Goal: Transaction & Acquisition: Purchase product/service

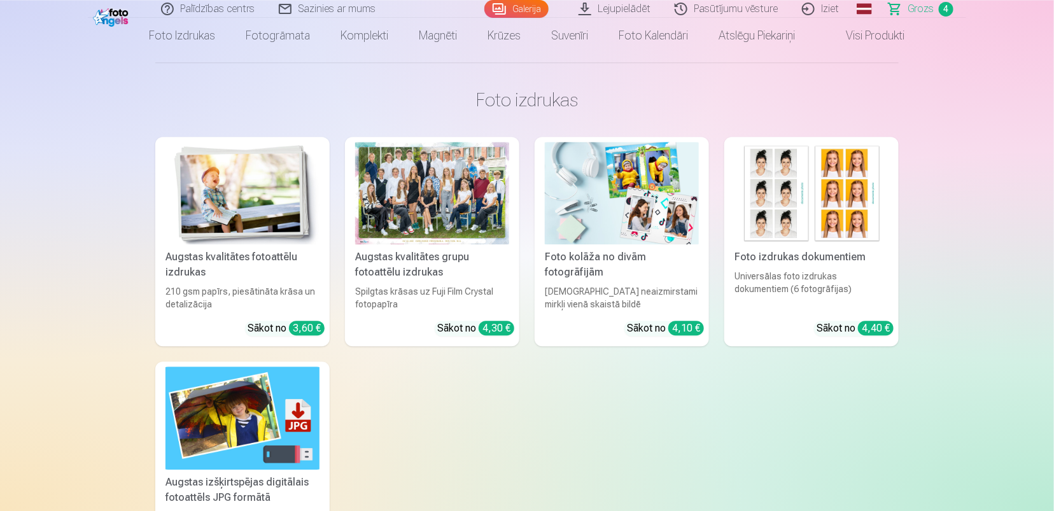
scroll to position [1452, 0]
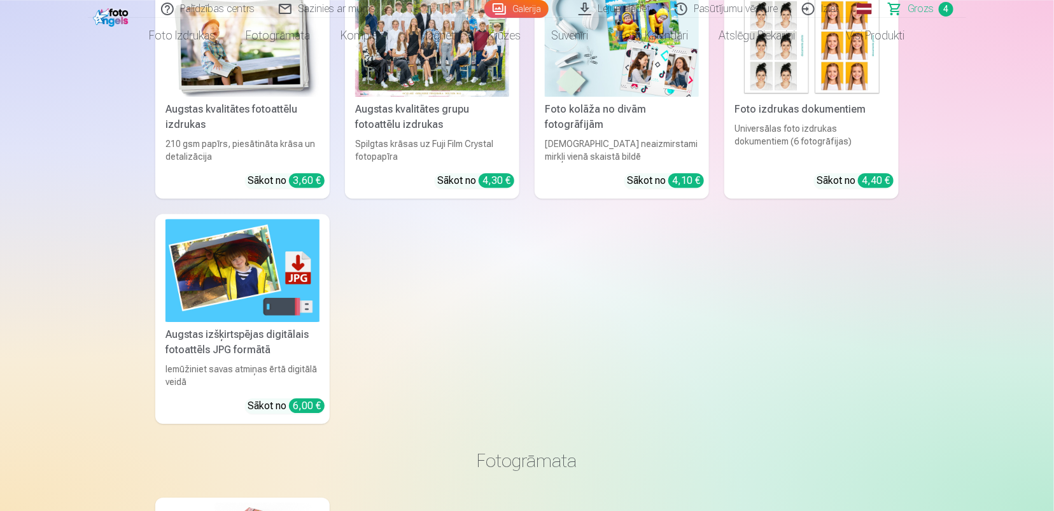
click at [589, 97] on img at bounding box center [622, 45] width 154 height 102
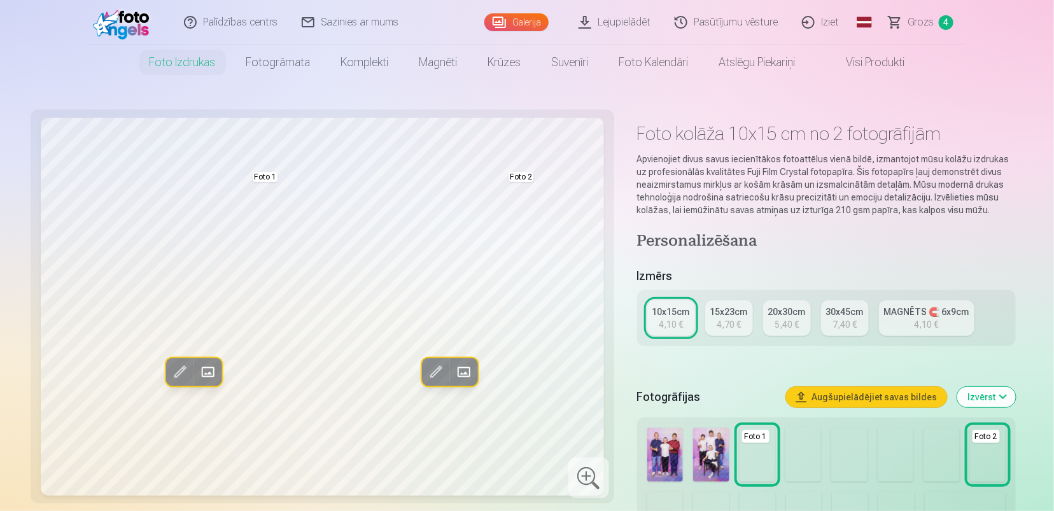
scroll to position [276, 0]
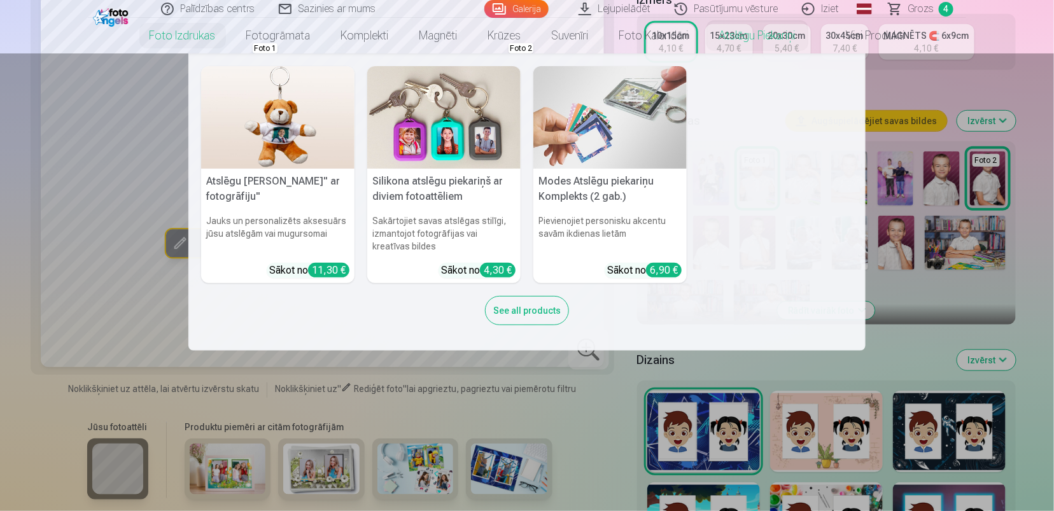
click at [893, 118] on nav "Atslēgu piekariņš Lācītis" ar fotogrāfiju" Jauks un personalizēts aksesuārs jūs…" at bounding box center [527, 201] width 1054 height 297
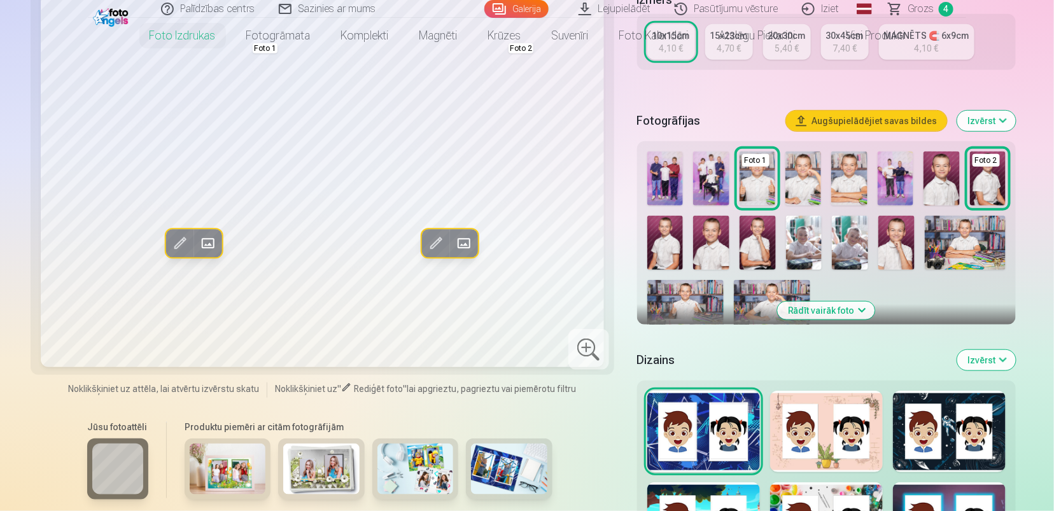
click at [741, 60] on link "15x23cm 4,70 €" at bounding box center [729, 42] width 48 height 36
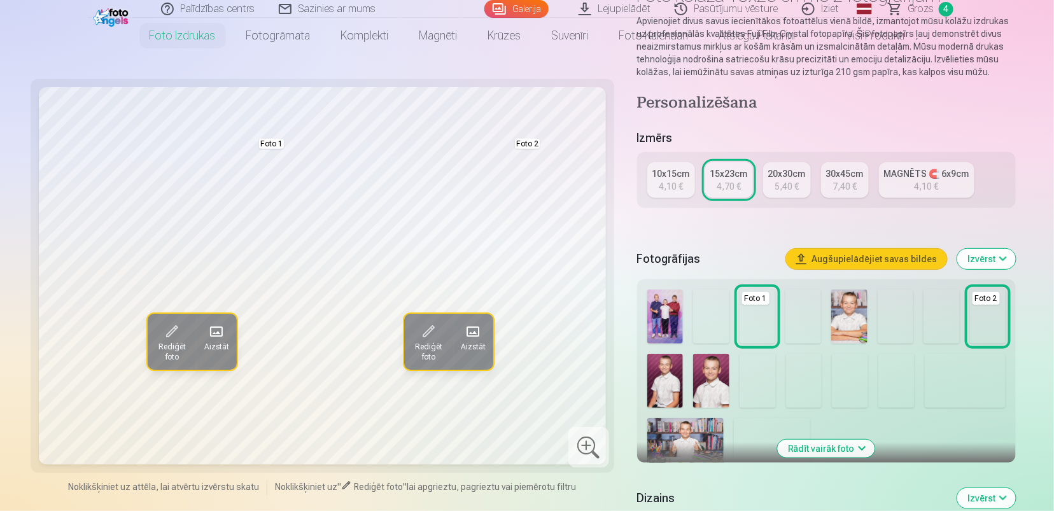
scroll to position [415, 0]
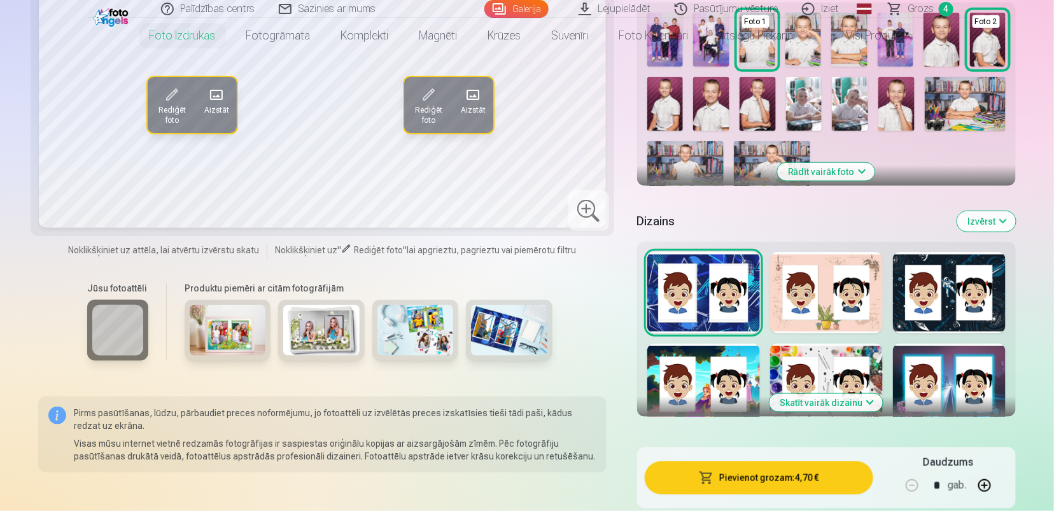
click at [858, 181] on button "Rādīt vairāk foto" at bounding box center [826, 172] width 97 height 18
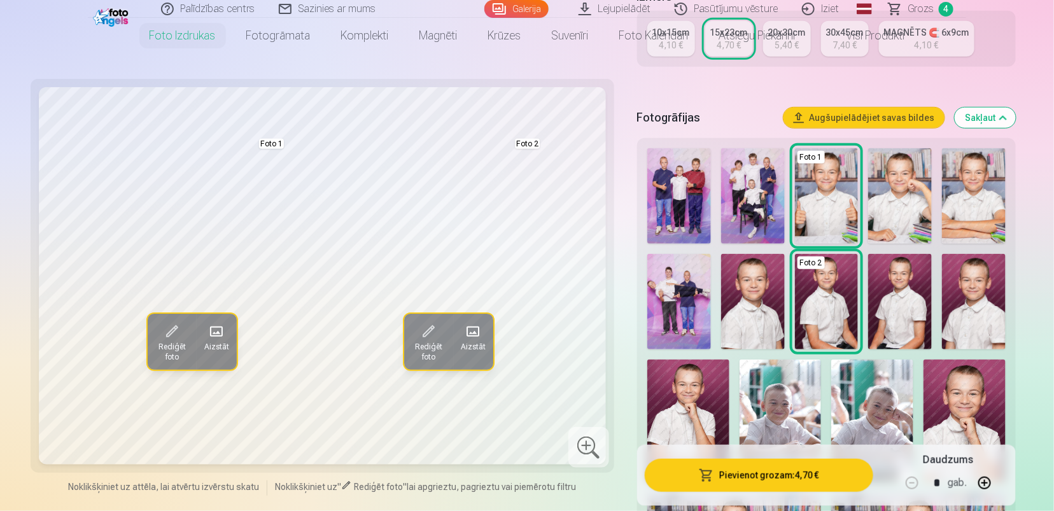
scroll to position [276, 0]
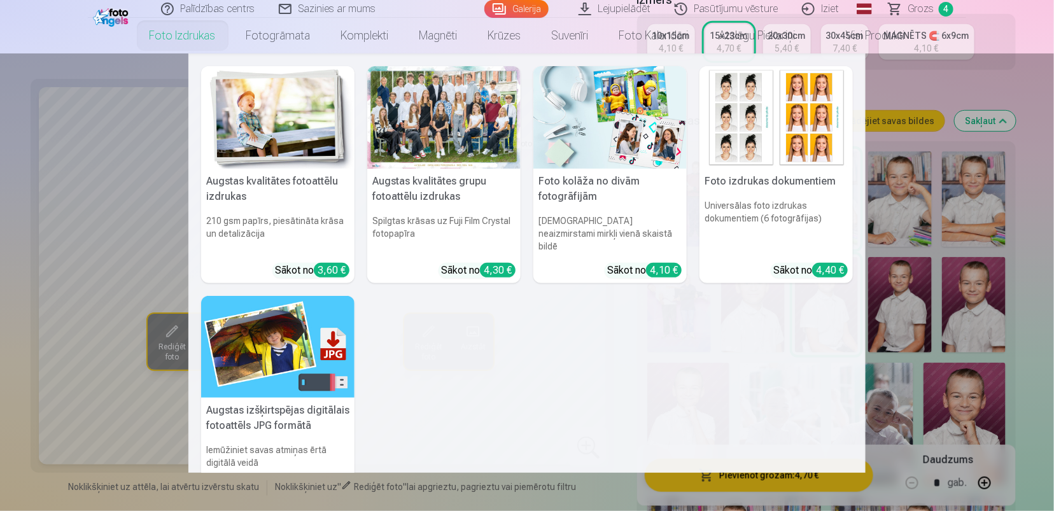
click at [176, 39] on link "Foto izdrukas" at bounding box center [182, 36] width 97 height 36
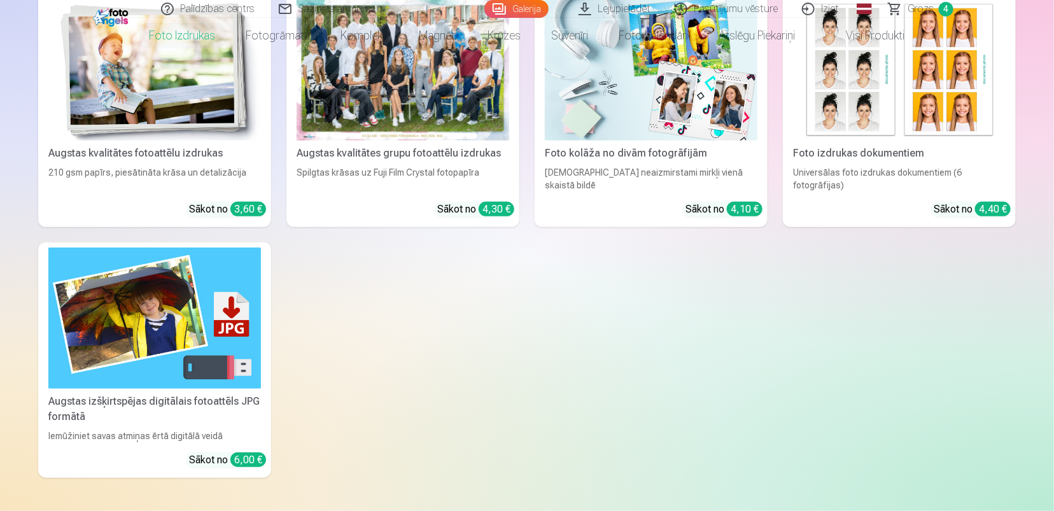
scroll to position [138, 0]
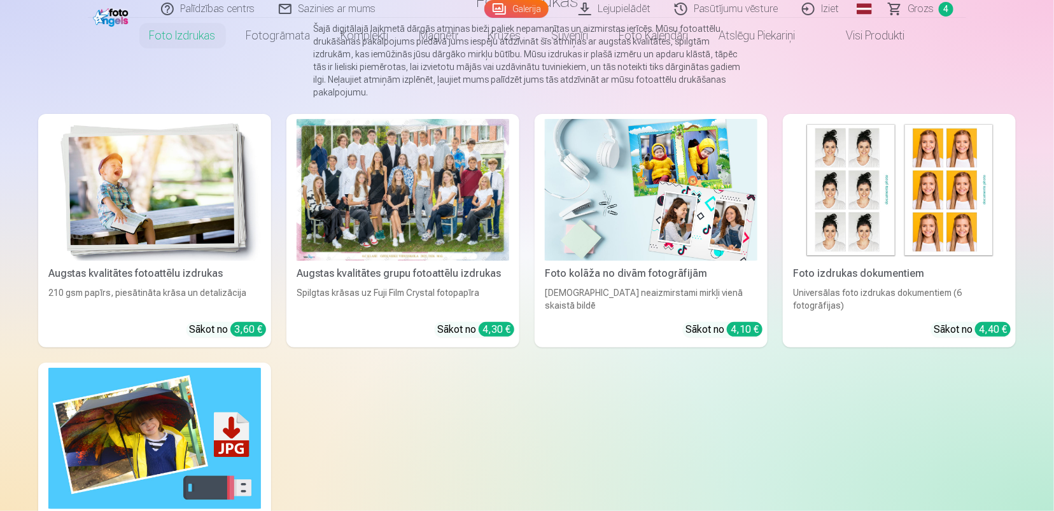
click at [214, 232] on img at bounding box center [154, 190] width 213 height 142
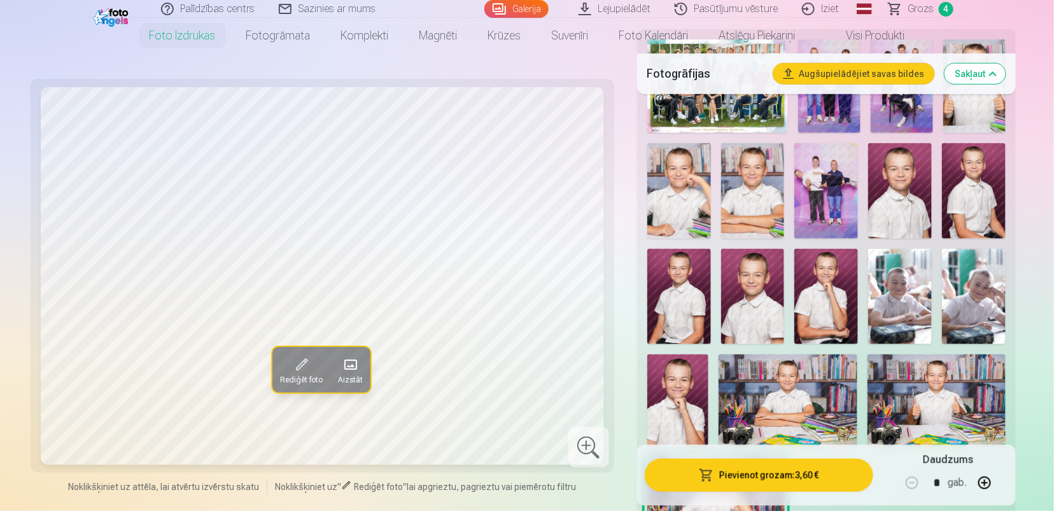
scroll to position [622, 0]
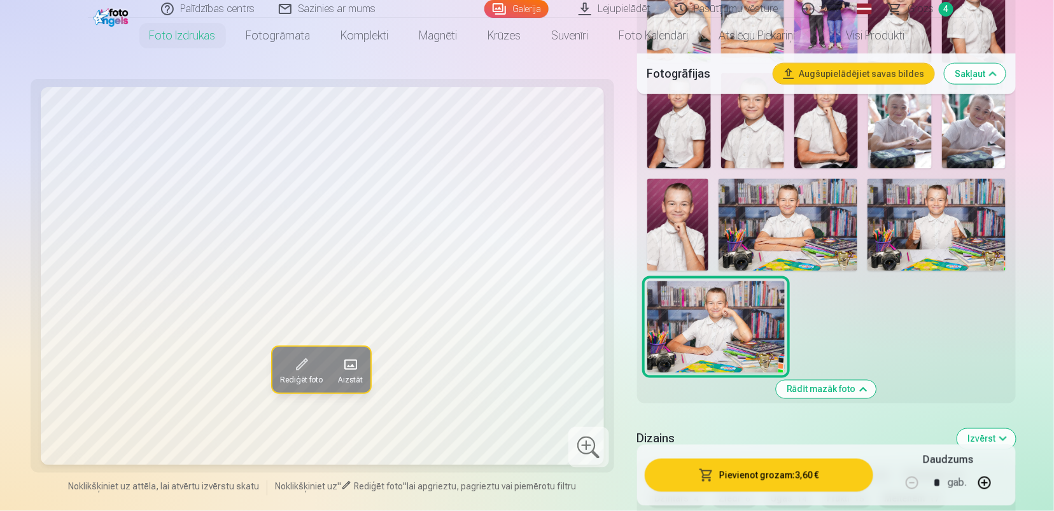
click at [422, 44] on link "Magnēti" at bounding box center [438, 36] width 69 height 36
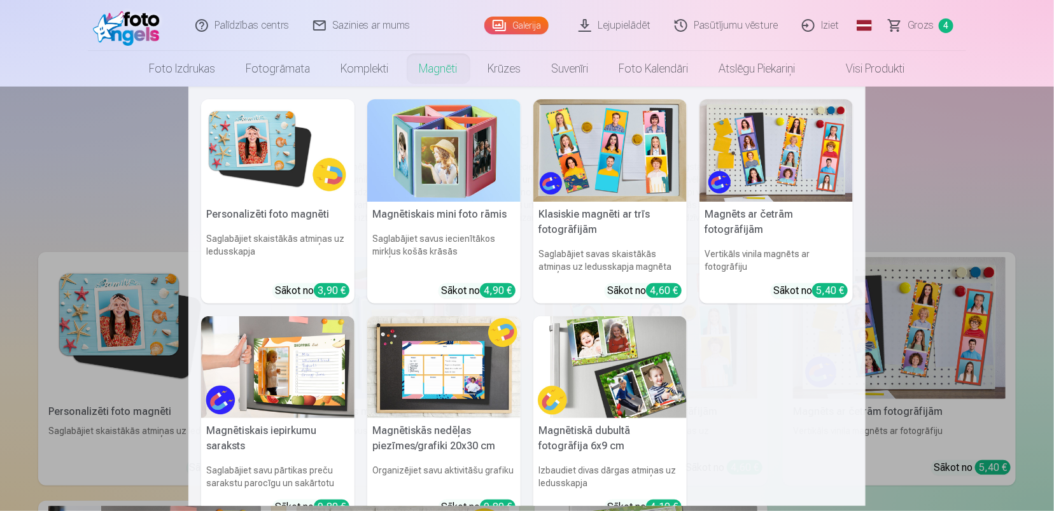
click at [915, 174] on nav "Personalizēti foto magnēti Saglabājiet skaistākās atmiņas uz ledusskapja Sākot …" at bounding box center [527, 296] width 1054 height 419
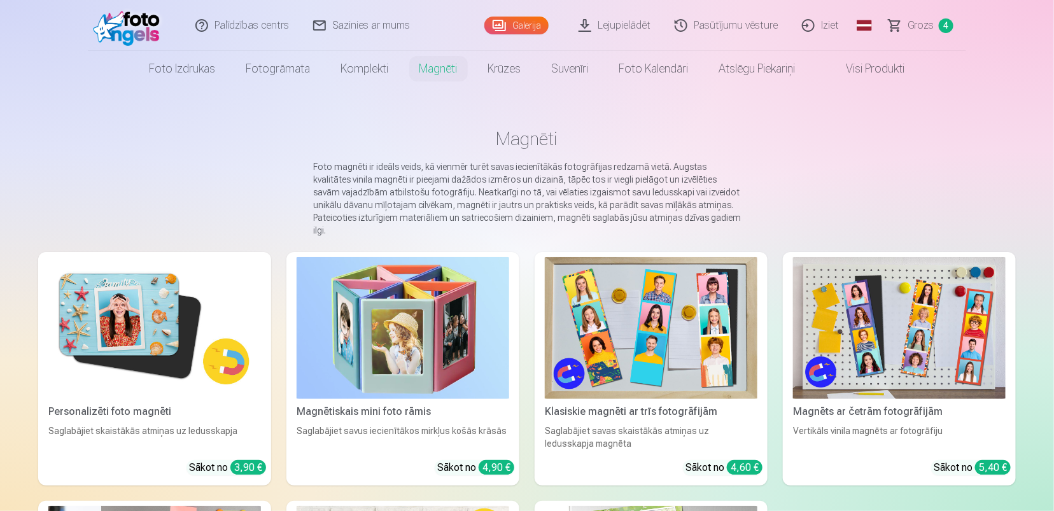
click at [363, 74] on link "Komplekti" at bounding box center [365, 69] width 78 height 36
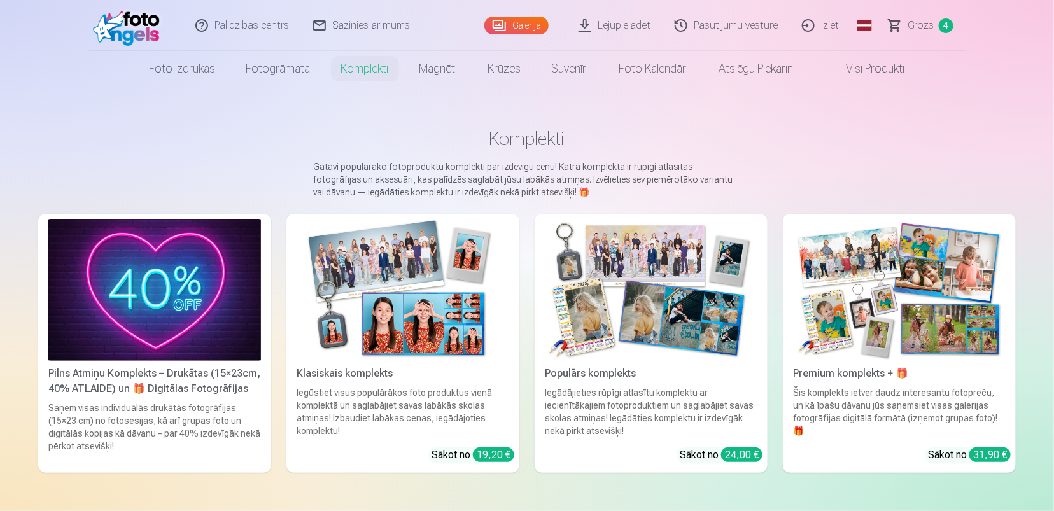
click at [260, 73] on link "Fotogrāmata" at bounding box center [278, 69] width 95 height 36
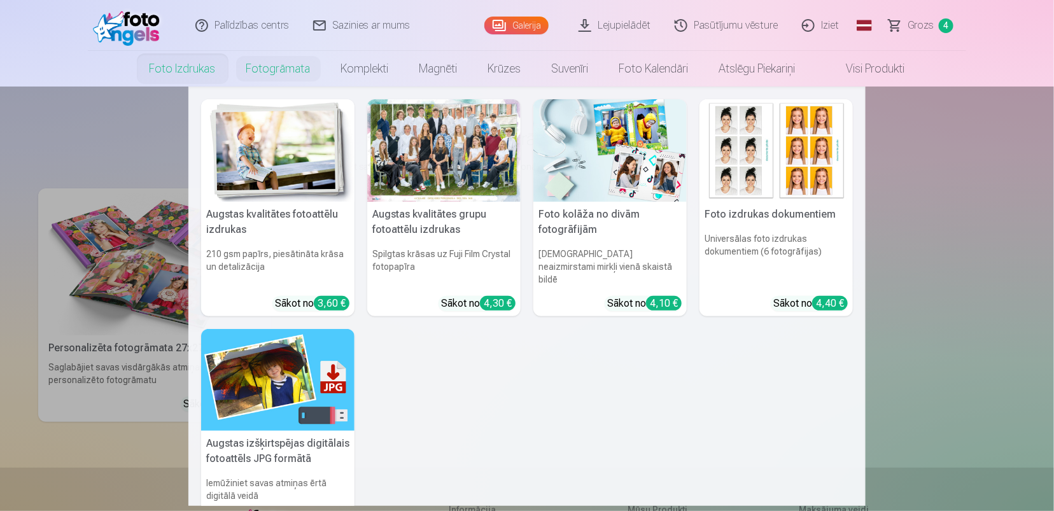
click at [179, 68] on link "Foto izdrukas" at bounding box center [182, 69] width 97 height 36
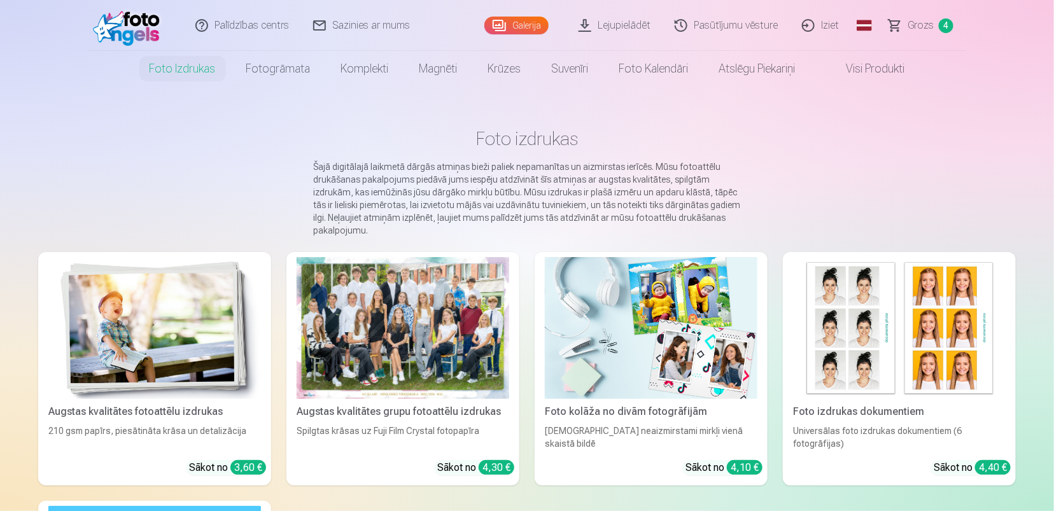
click at [916, 31] on span "Grozs" at bounding box center [920, 25] width 26 height 15
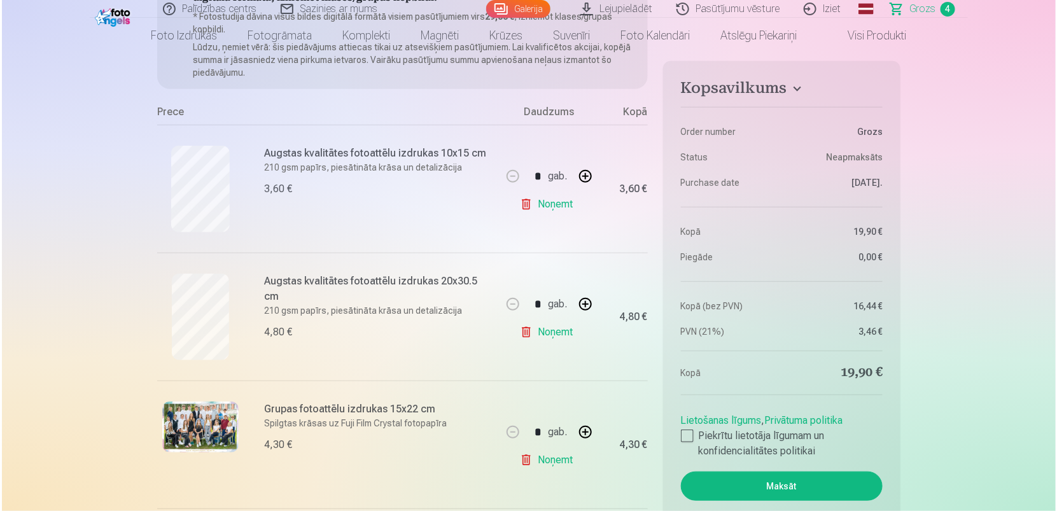
scroll to position [346, 0]
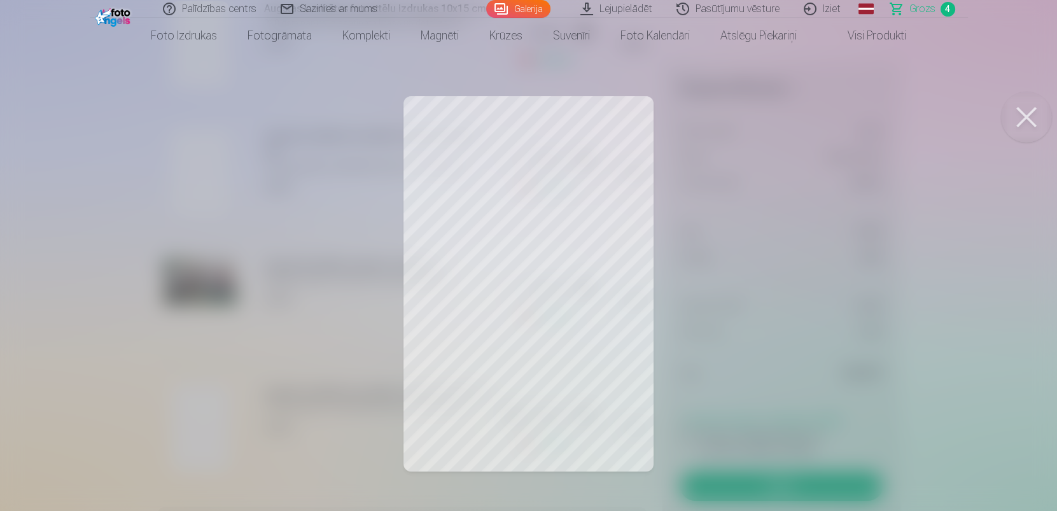
click at [516, 9] on link "Galerija" at bounding box center [518, 9] width 64 height 18
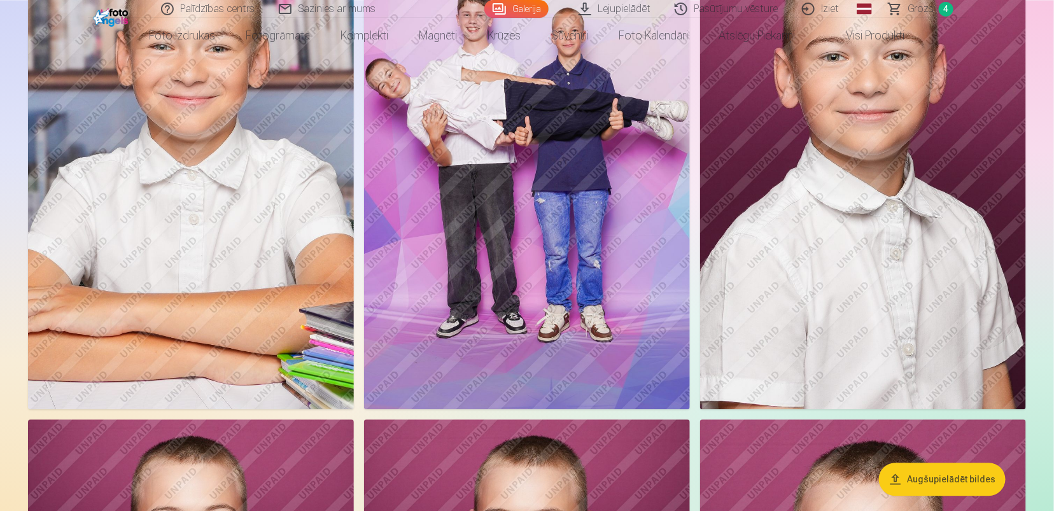
scroll to position [1107, 0]
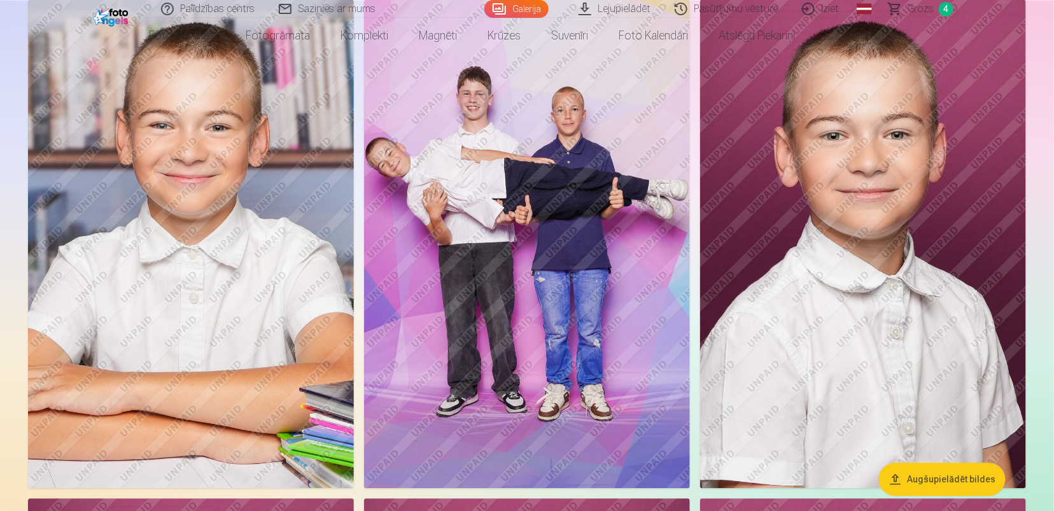
click at [912, 216] on img at bounding box center [863, 243] width 326 height 489
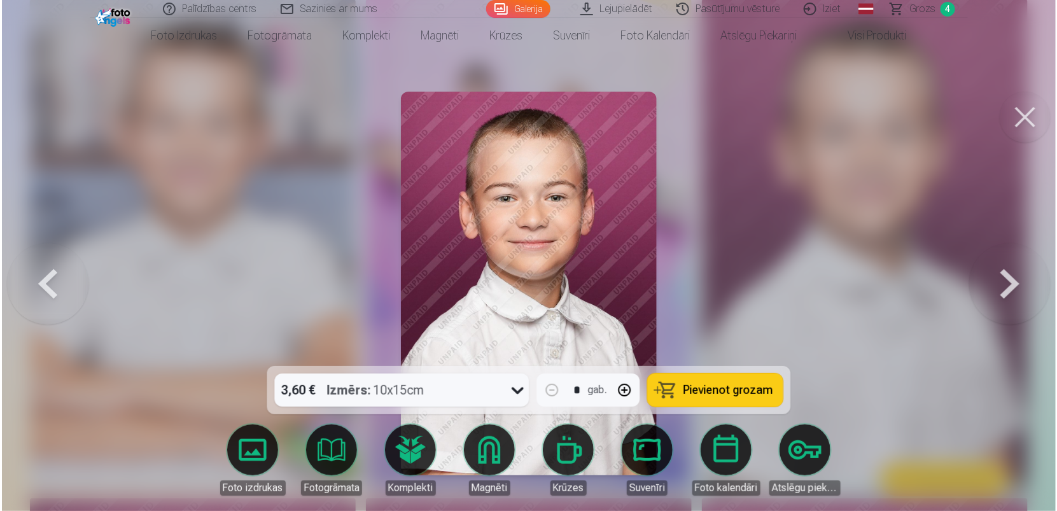
scroll to position [1109, 0]
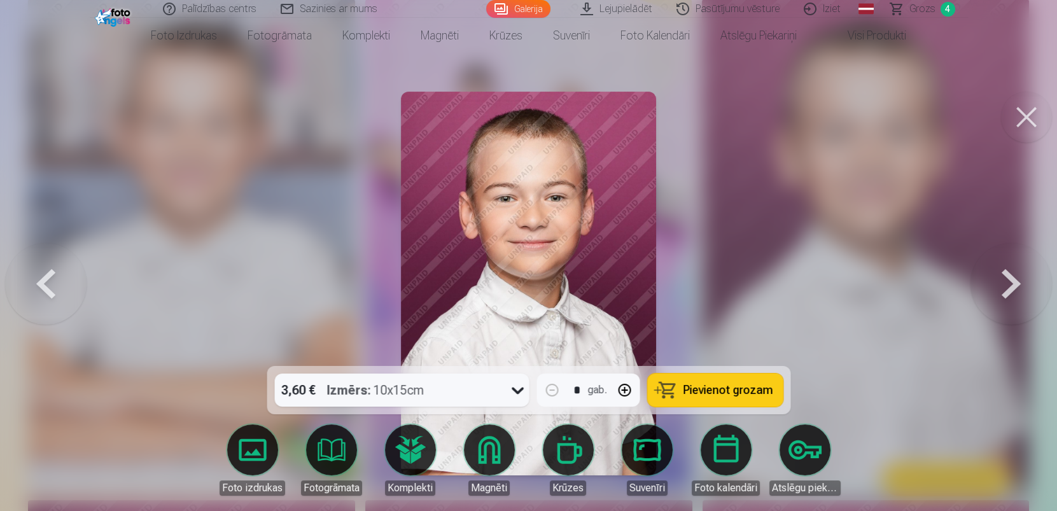
click at [486, 433] on link "Magnēti" at bounding box center [489, 459] width 71 height 71
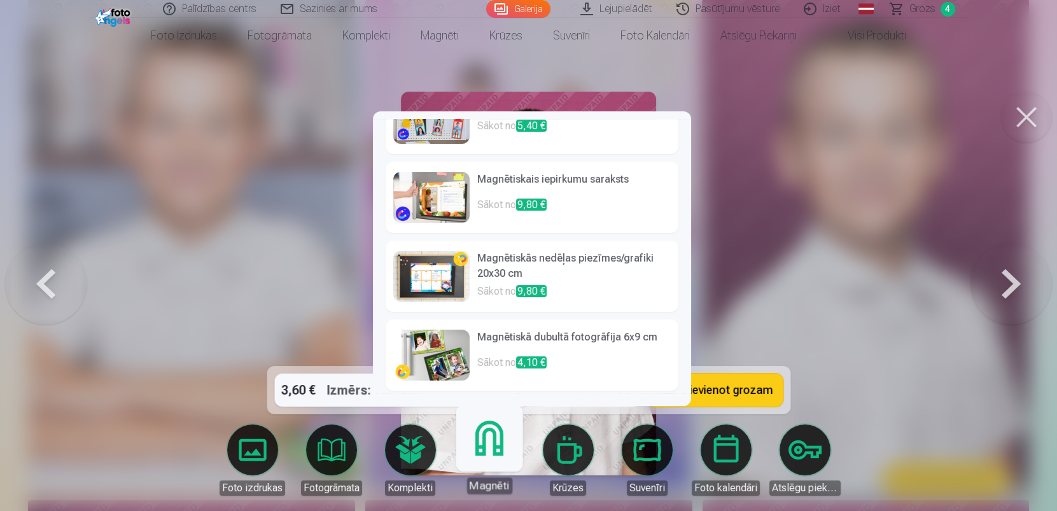
scroll to position [0, 0]
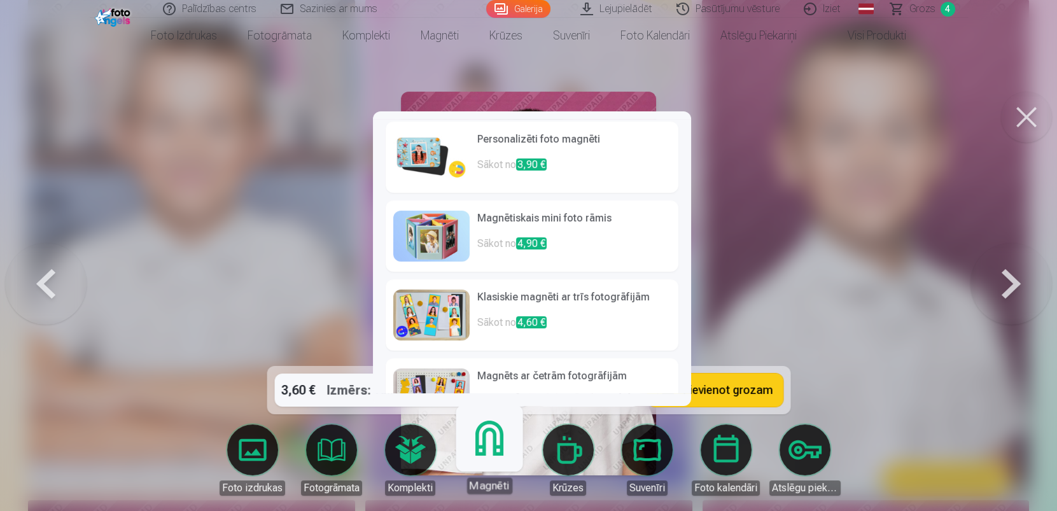
click at [445, 155] on img at bounding box center [431, 157] width 76 height 51
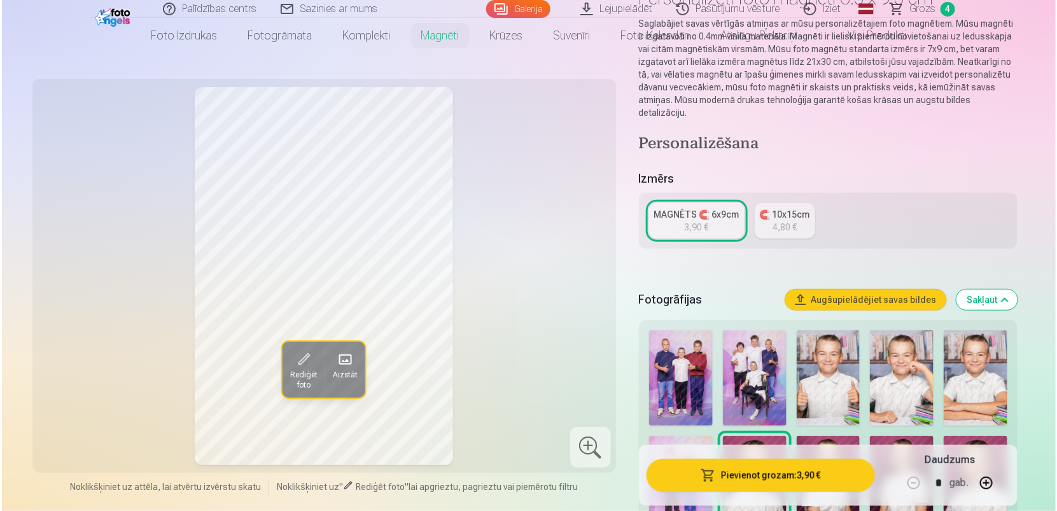
scroll to position [207, 0]
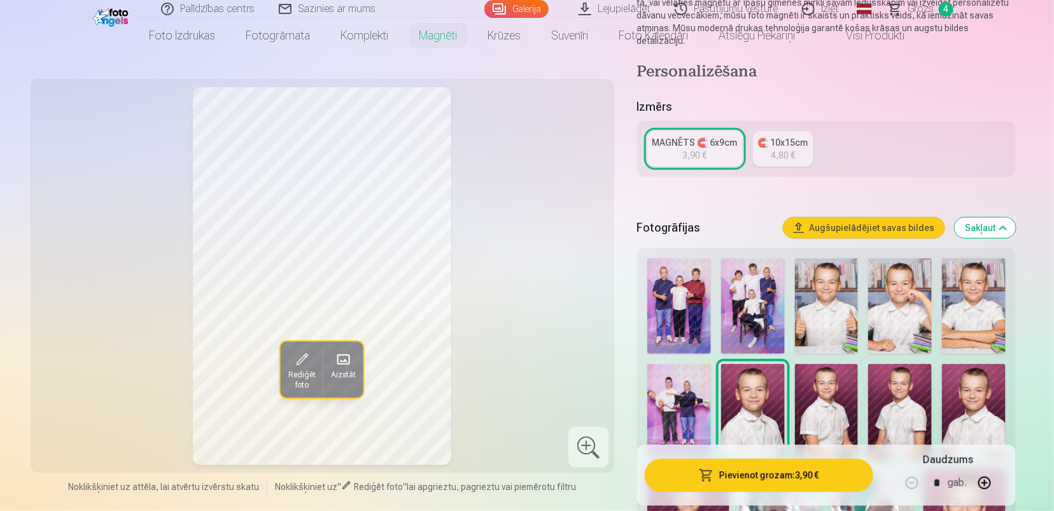
click at [770, 468] on button "Pievienot grozam : 3,90 €" at bounding box center [759, 475] width 228 height 33
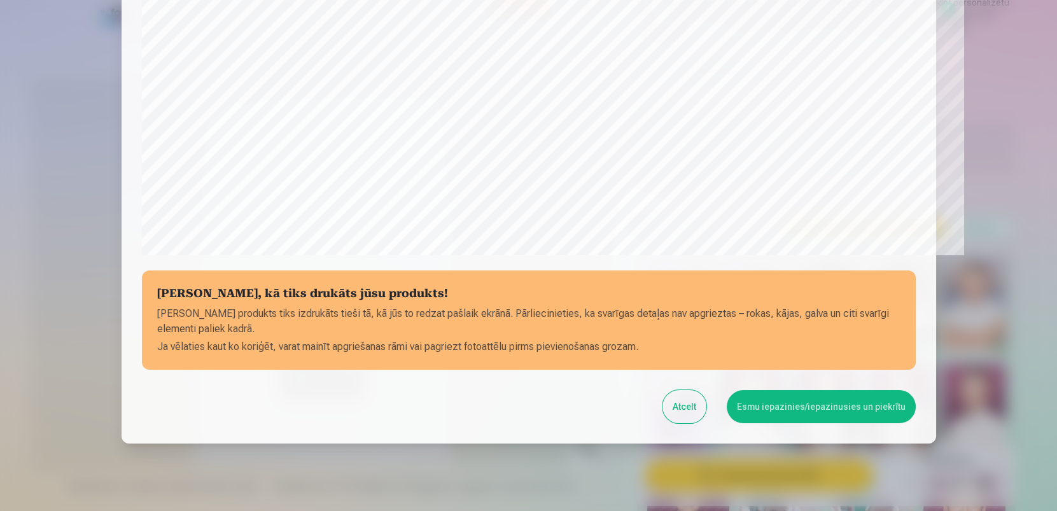
scroll to position [462, 0]
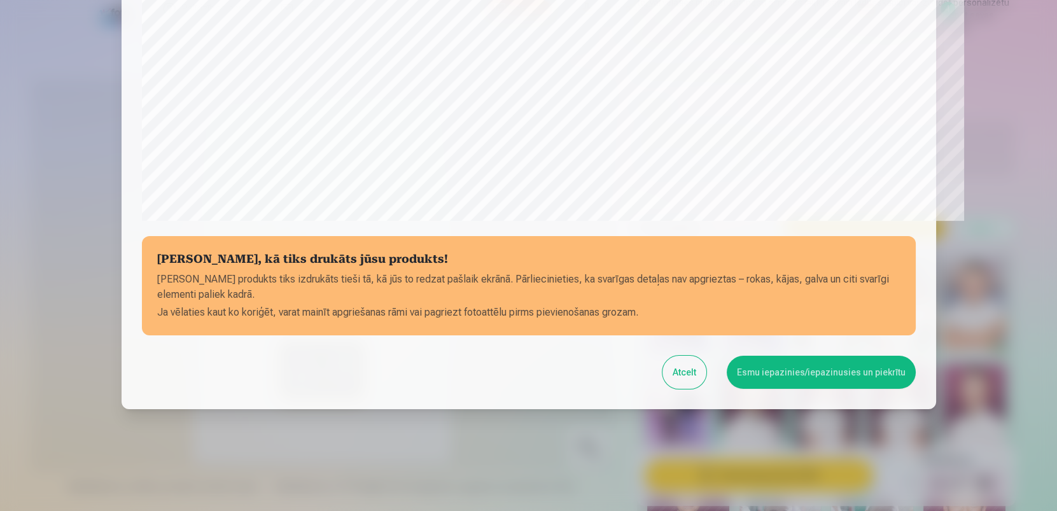
click at [789, 363] on button "Esmu iepazinies/iepazinusies un piekrītu" at bounding box center [821, 372] width 189 height 33
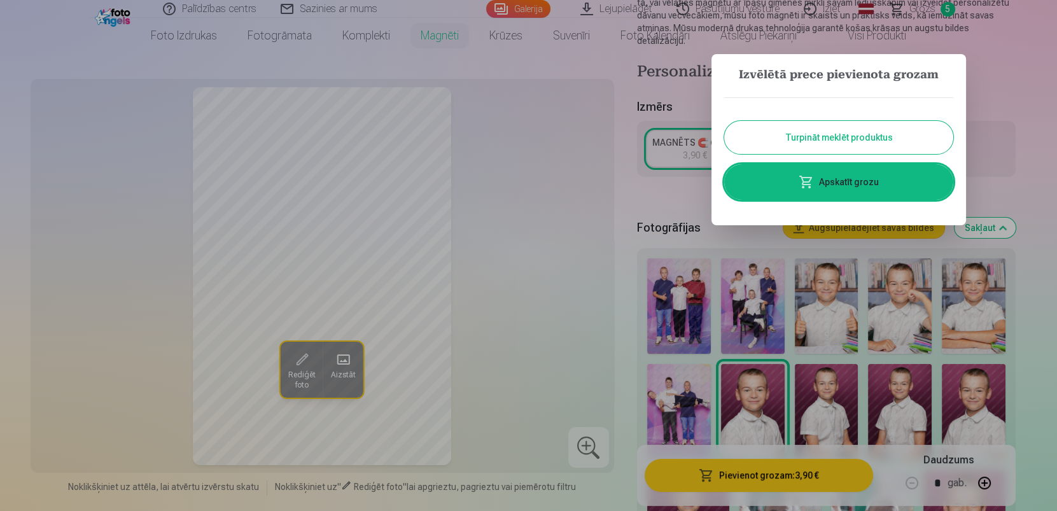
click at [836, 188] on link "Apskatīt grozu" at bounding box center [838, 182] width 229 height 36
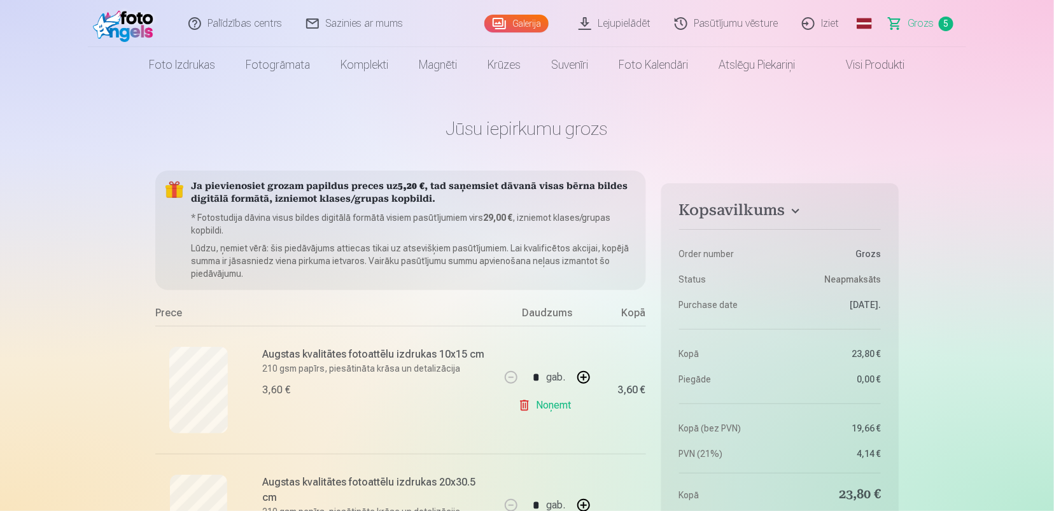
scroll to position [207, 0]
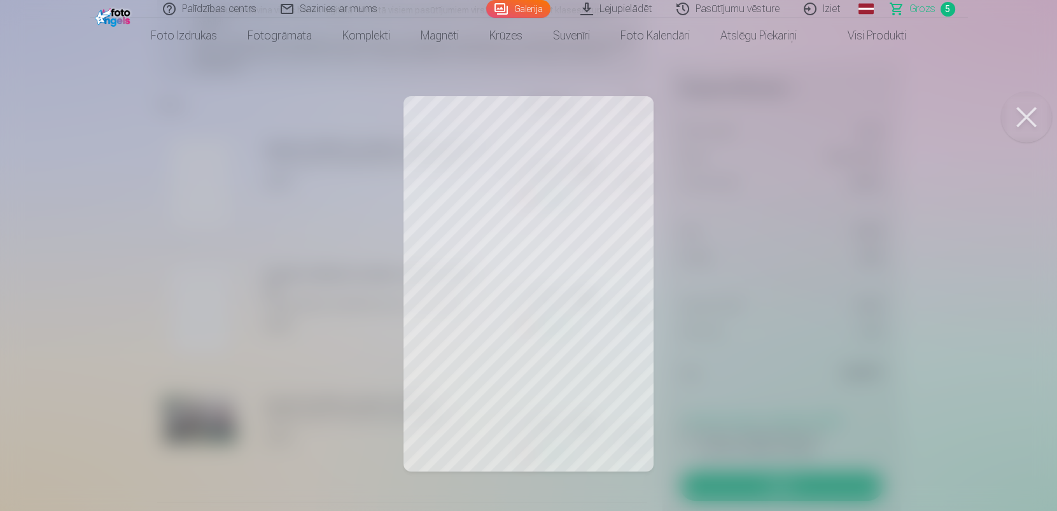
click at [1030, 128] on button at bounding box center [1026, 117] width 51 height 51
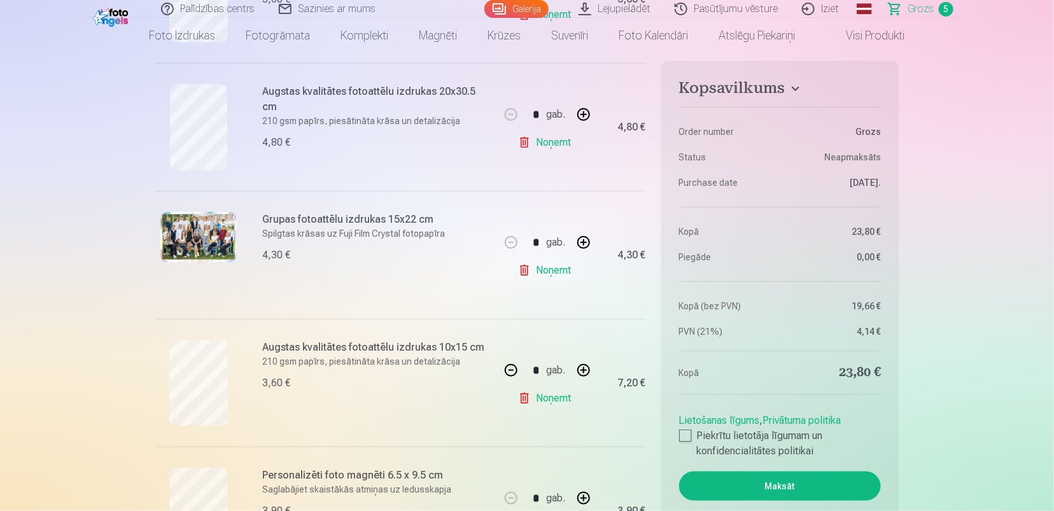
scroll to position [415, 0]
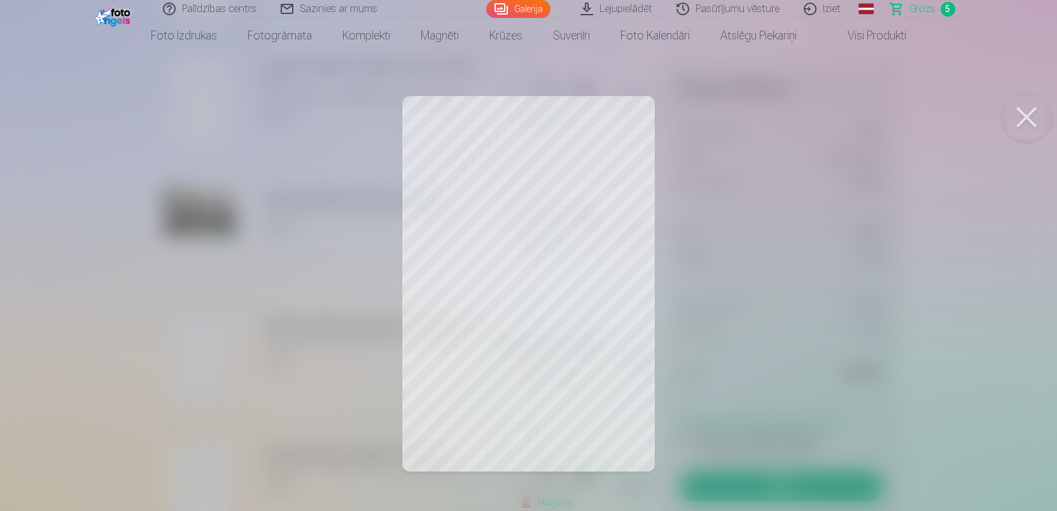
click at [1022, 125] on button at bounding box center [1026, 117] width 51 height 51
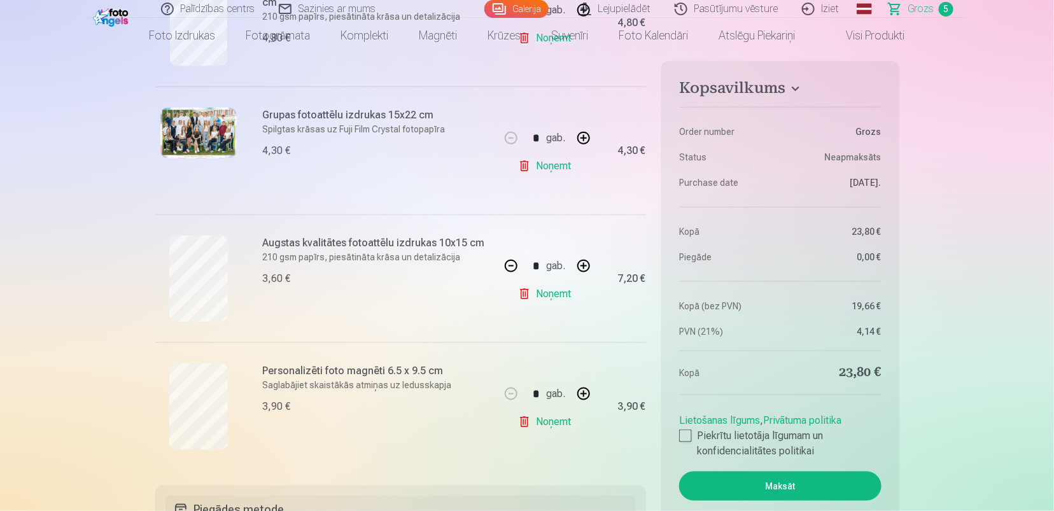
scroll to position [553, 0]
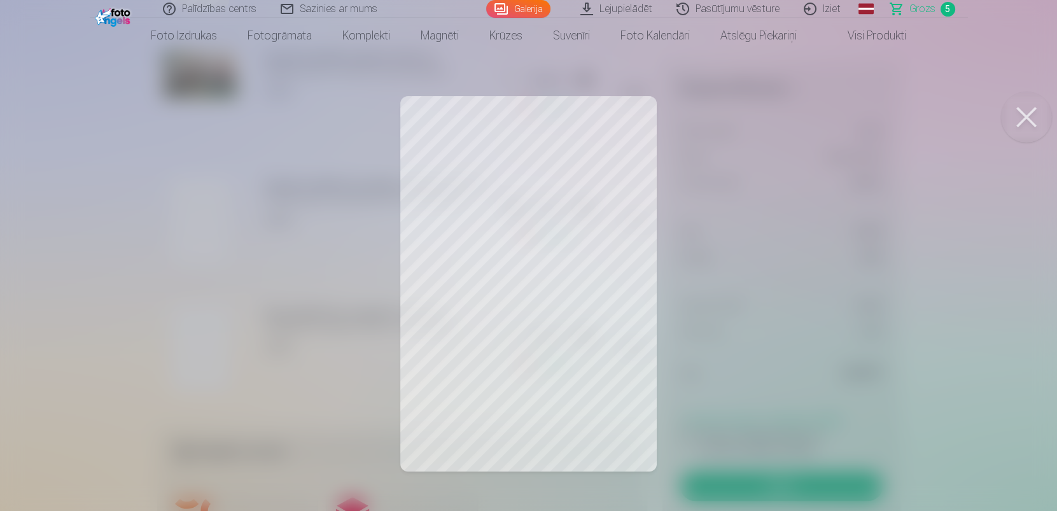
click at [1014, 124] on button at bounding box center [1026, 117] width 51 height 51
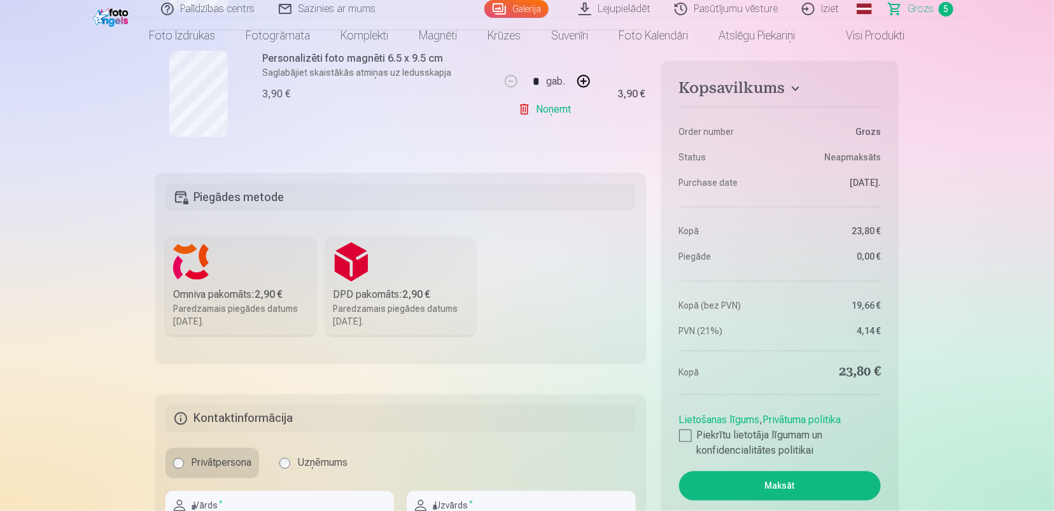
scroll to position [830, 0]
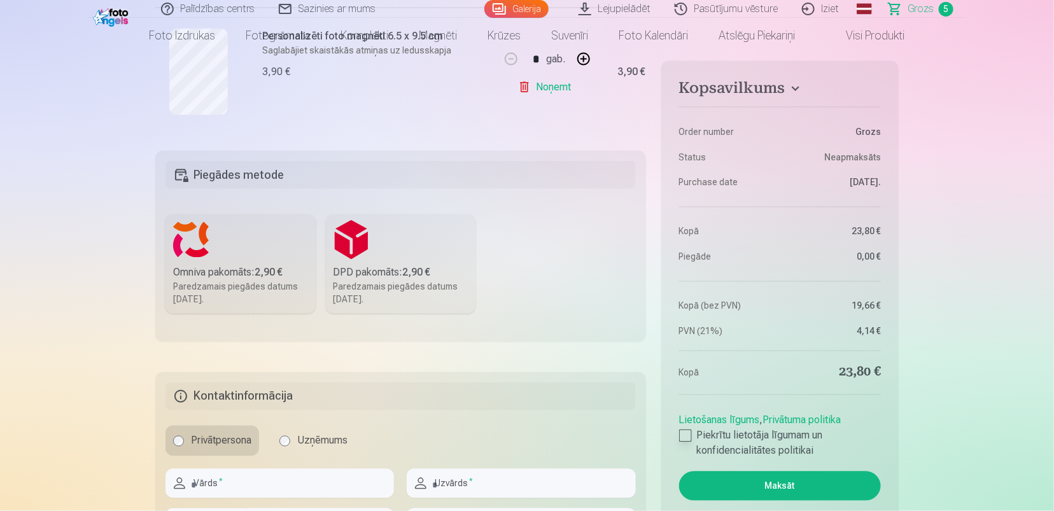
click at [687, 442] on div at bounding box center [685, 436] width 13 height 13
click at [300, 281] on div "Omniva pakomāts : 2,90 €" at bounding box center [240, 272] width 135 height 15
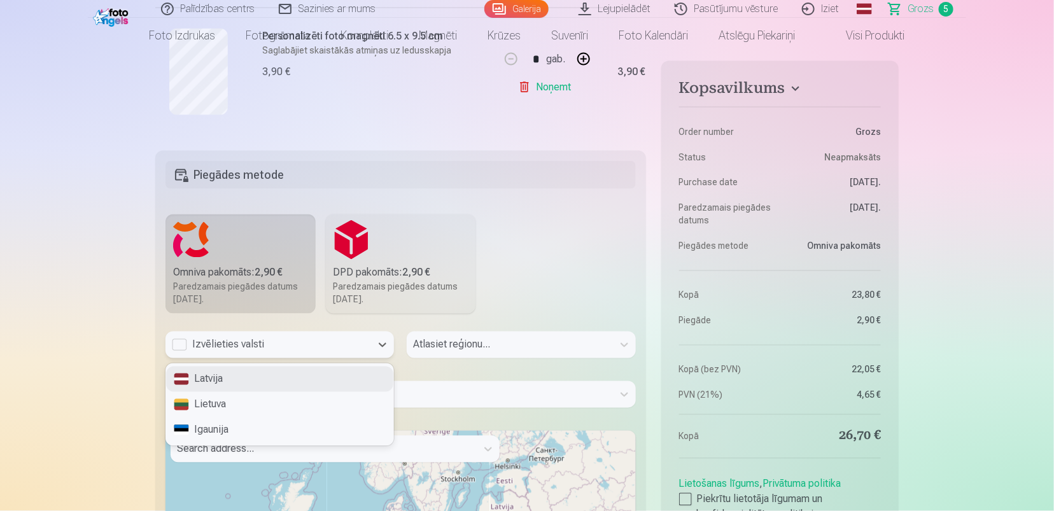
click at [202, 353] on div "Izvēlieties valsti" at bounding box center [268, 344] width 193 height 15
click at [204, 392] on div "Latvija" at bounding box center [279, 379] width 227 height 25
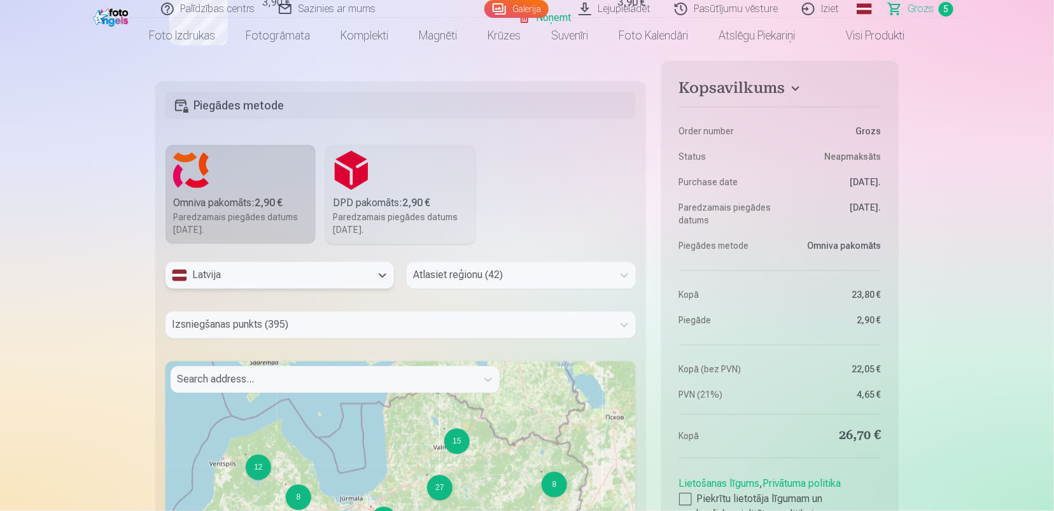
click at [416, 339] on div "Izsniegšanas punkts (395)" at bounding box center [400, 325] width 470 height 27
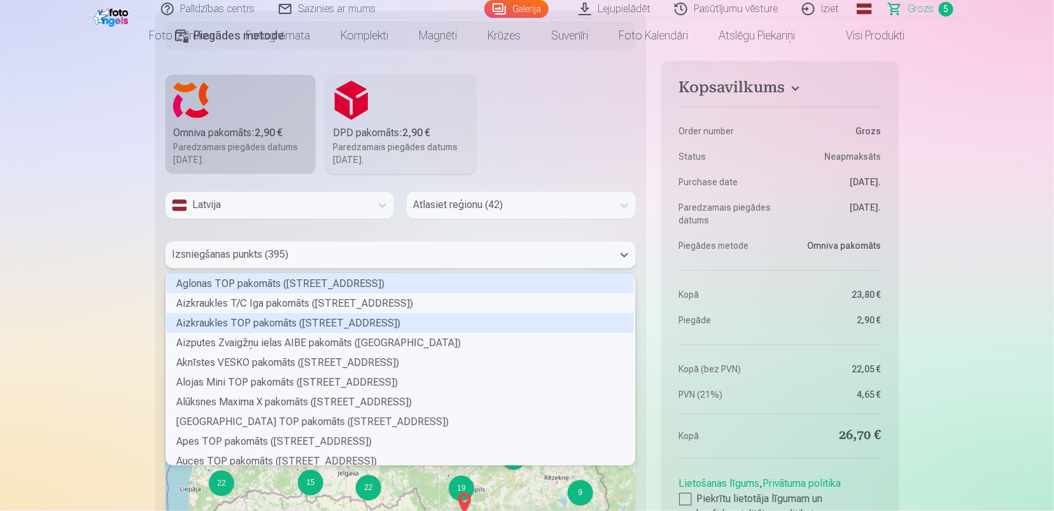
scroll to position [188, 463]
type input "***"
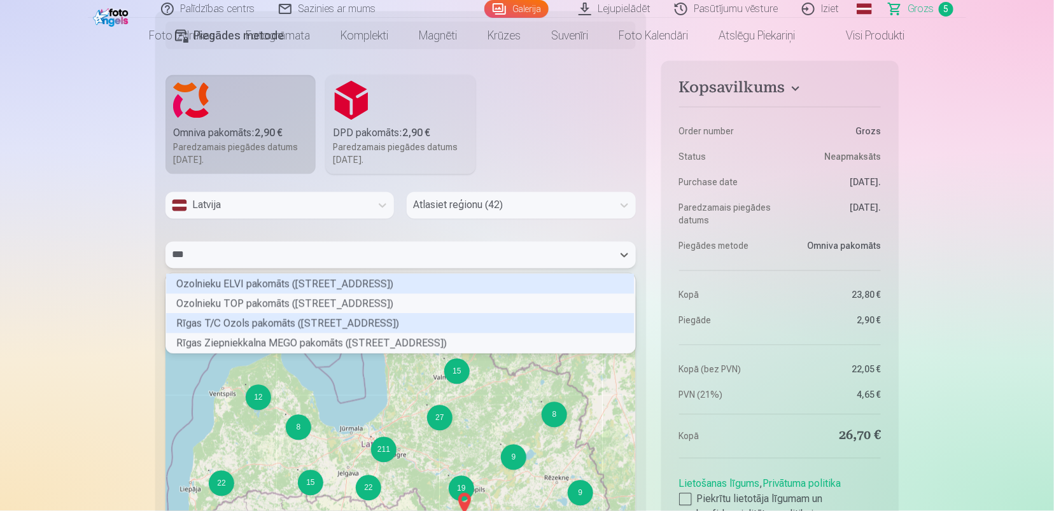
scroll to position [76, 463]
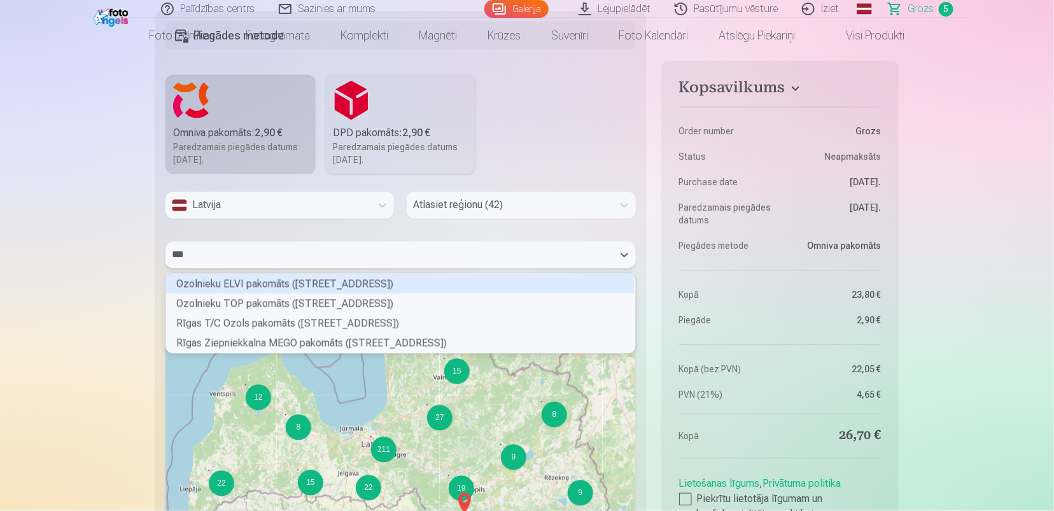
click at [270, 294] on div "Ozolnieku ELVI pakomāts (Rīgas iela 42)" at bounding box center [400, 284] width 468 height 20
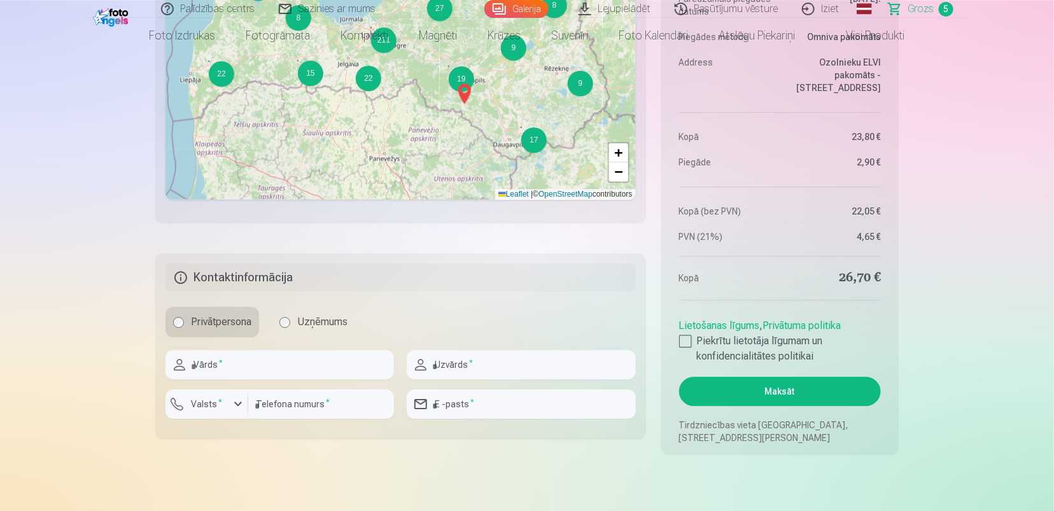
scroll to position [1453, 0]
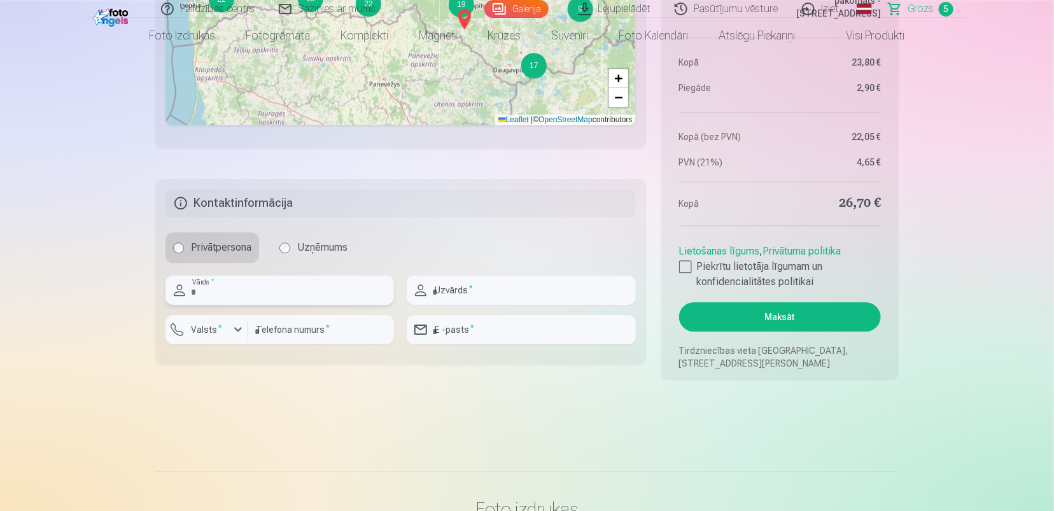
click at [330, 305] on input "text" at bounding box center [279, 290] width 228 height 29
type input "*****"
type input "*********"
click at [309, 344] on input "number" at bounding box center [321, 329] width 146 height 29
type input "********"
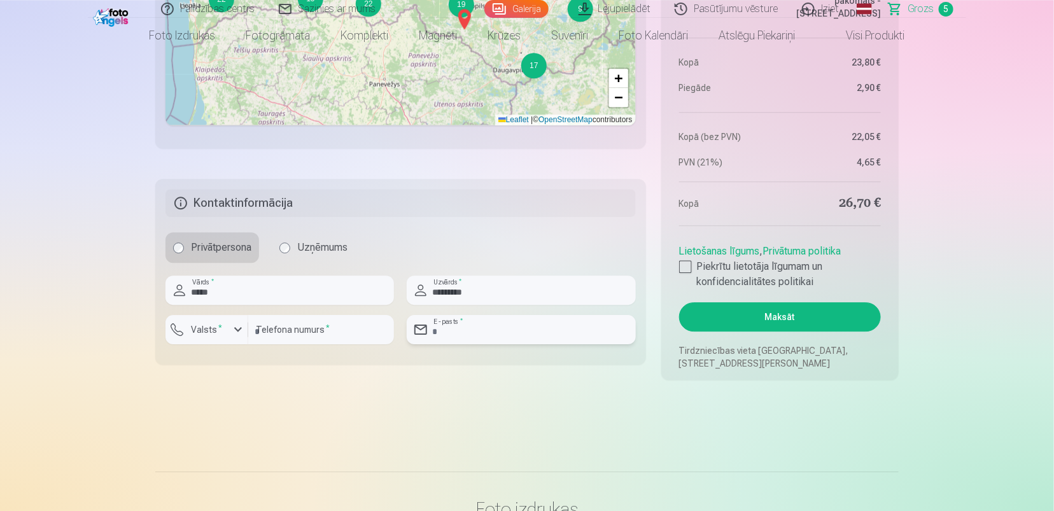
click at [477, 344] on input "email" at bounding box center [521, 329] width 228 height 29
type input "**********"
click at [736, 332] on button "Maksāt" at bounding box center [780, 316] width 202 height 29
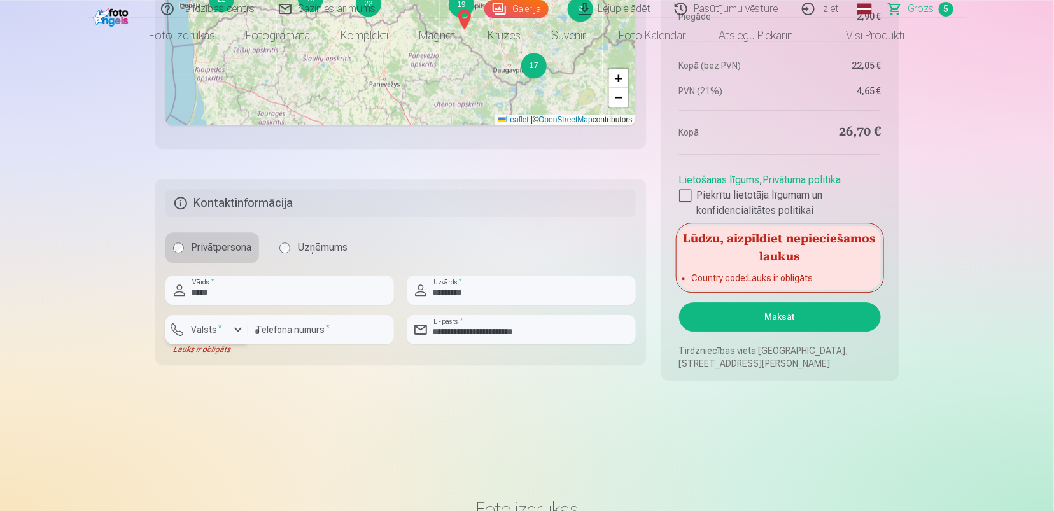
click at [225, 338] on div "button" at bounding box center [210, 331] width 38 height 13
click at [224, 367] on div "+371" at bounding box center [213, 359] width 25 height 15
click at [769, 332] on button "Maksāt" at bounding box center [780, 316] width 202 height 29
